Goal: Find contact information: Obtain details needed to contact an individual or organization

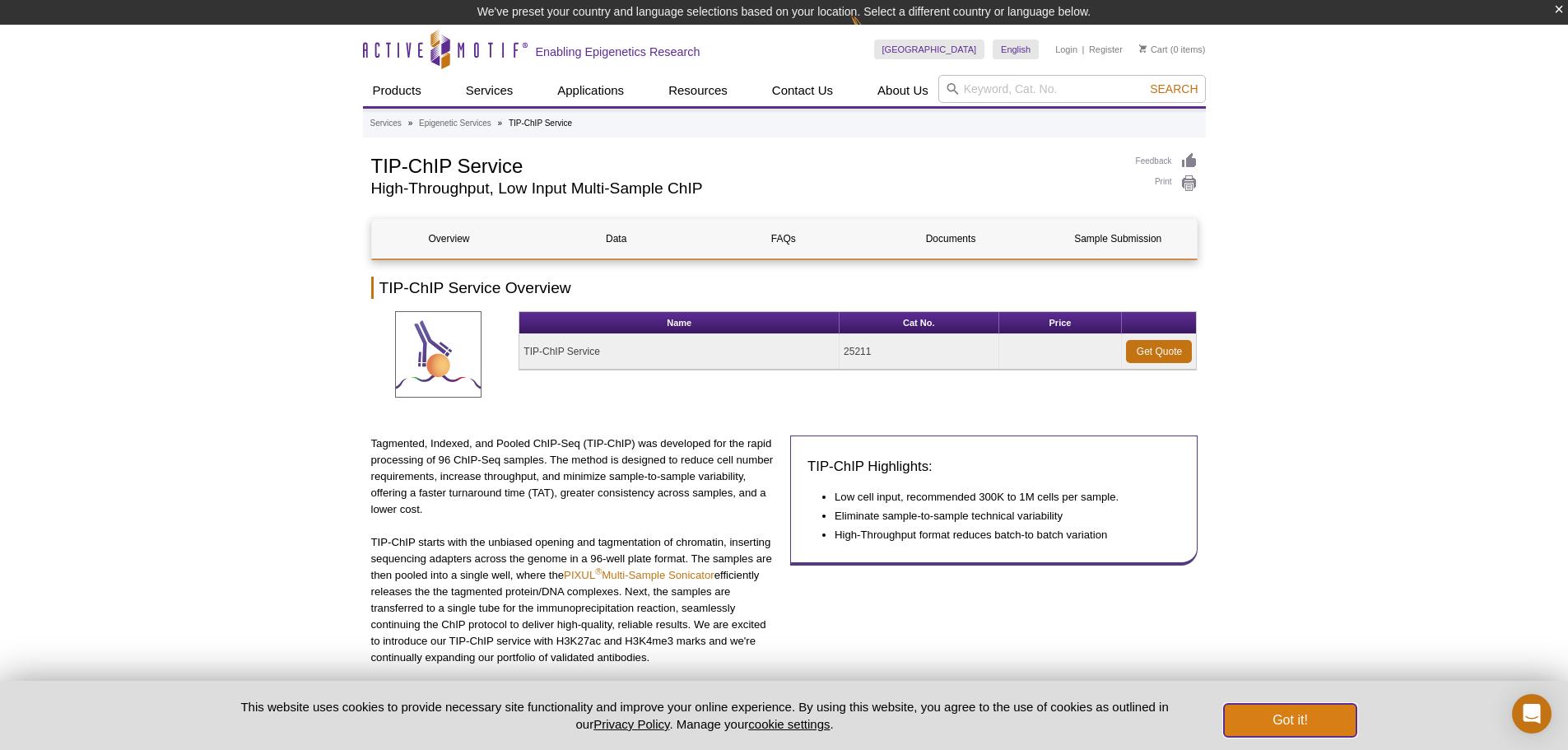
click at [1310, 719] on button "Got it!" at bounding box center [1290, 720] width 132 height 33
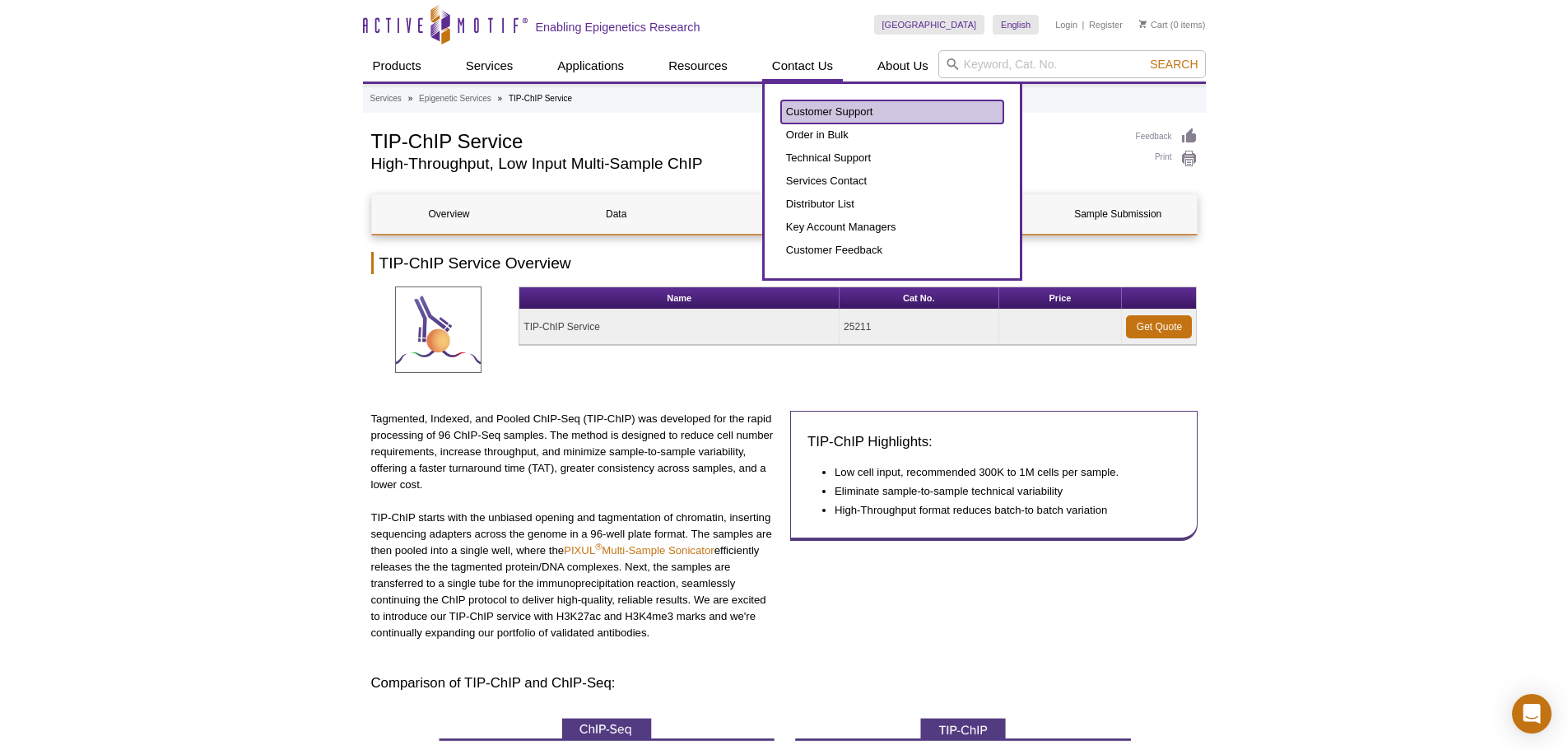
click at [818, 115] on link "Customer Support" at bounding box center [892, 112] width 222 height 23
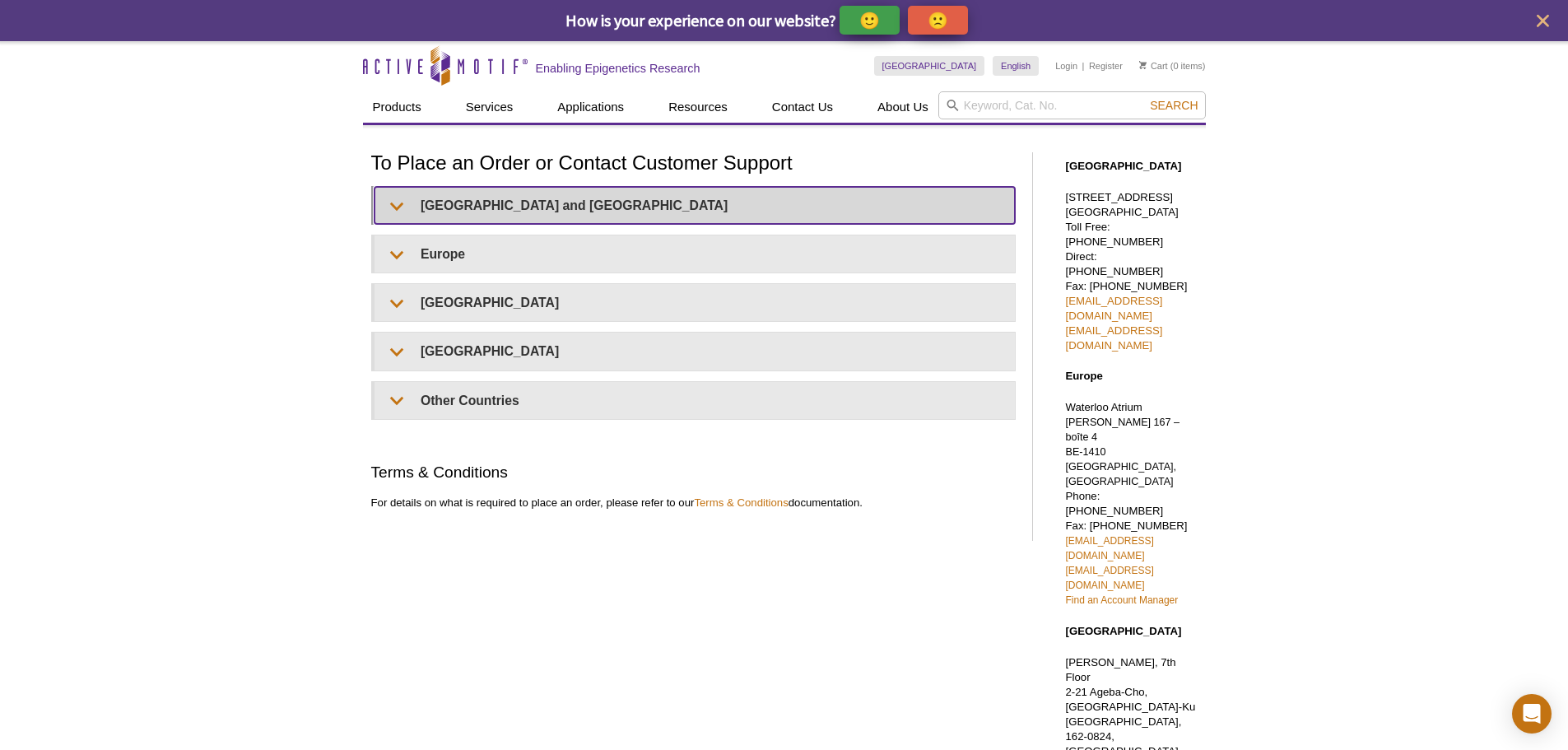
click at [578, 209] on summary "United States and Canada" at bounding box center [694, 206] width 641 height 37
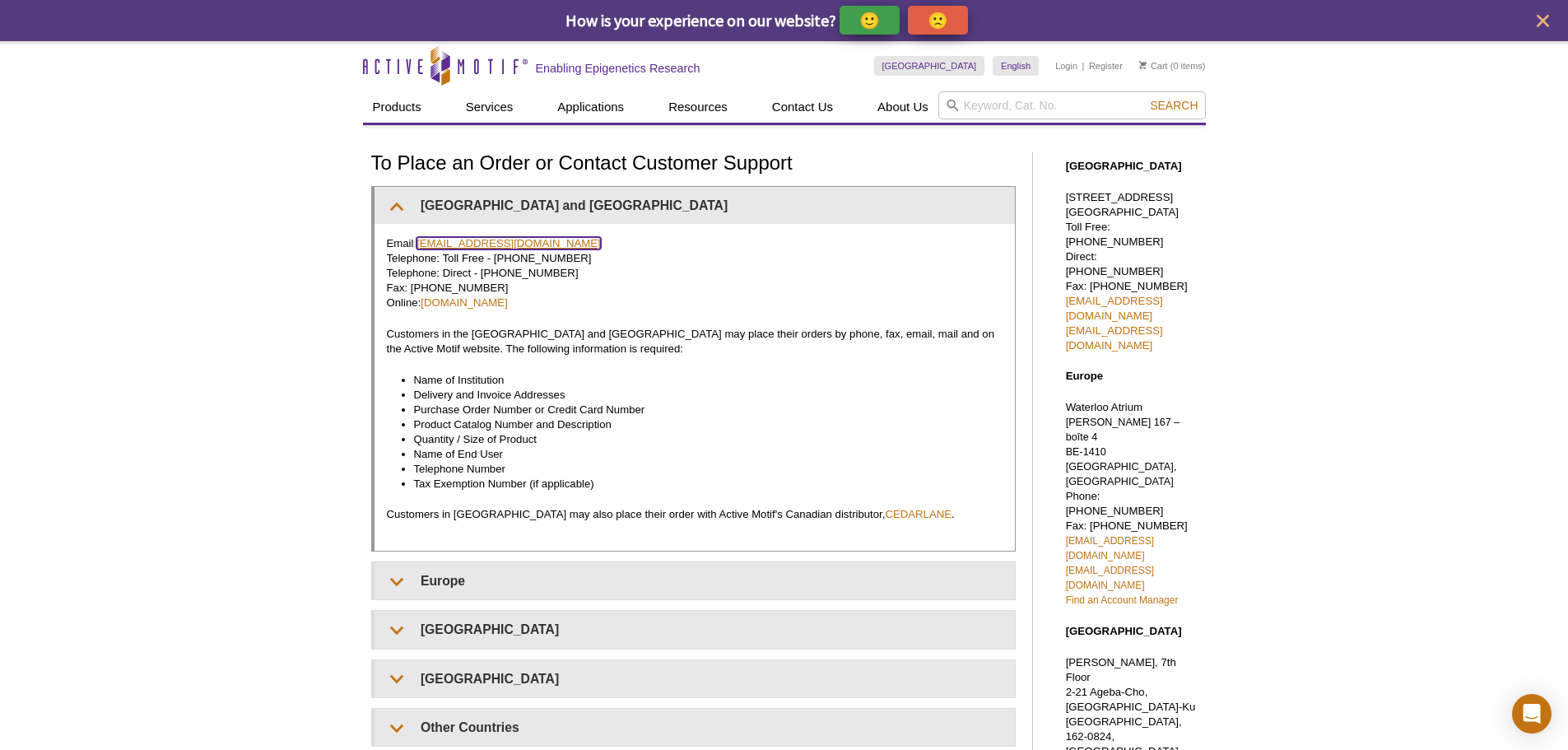
click at [480, 242] on link "orders@activemotif.com" at bounding box center [509, 243] width 185 height 13
